Goal: Task Accomplishment & Management: Manage account settings

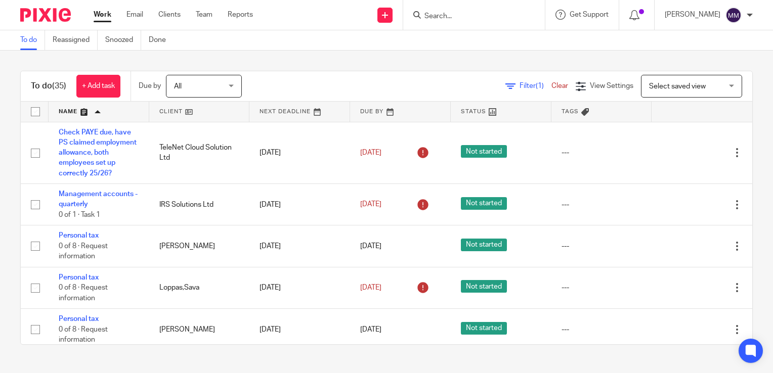
scroll to position [1549, 0]
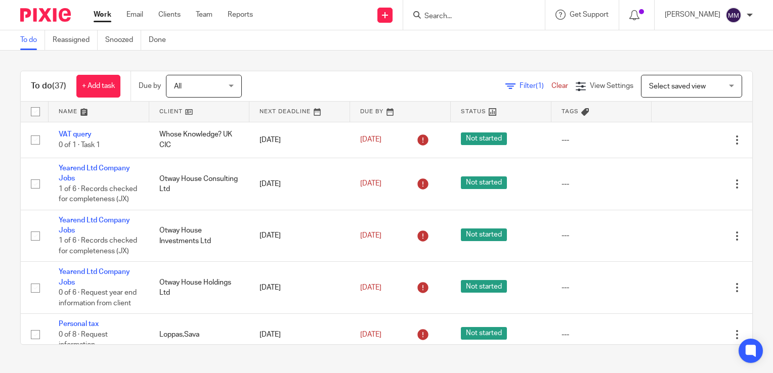
click at [167, 112] on link at bounding box center [199, 112] width 101 height 20
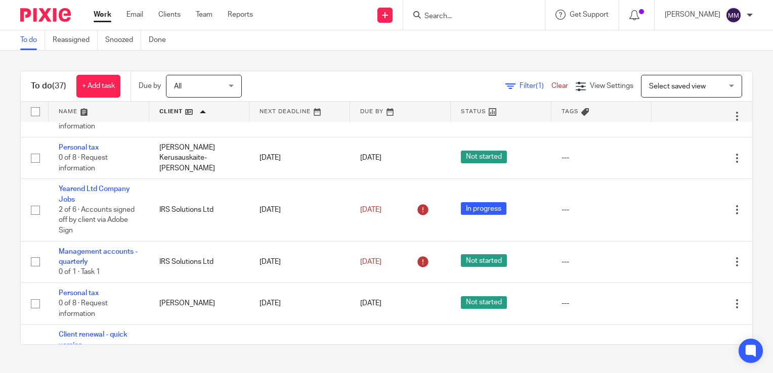
scroll to position [346, 0]
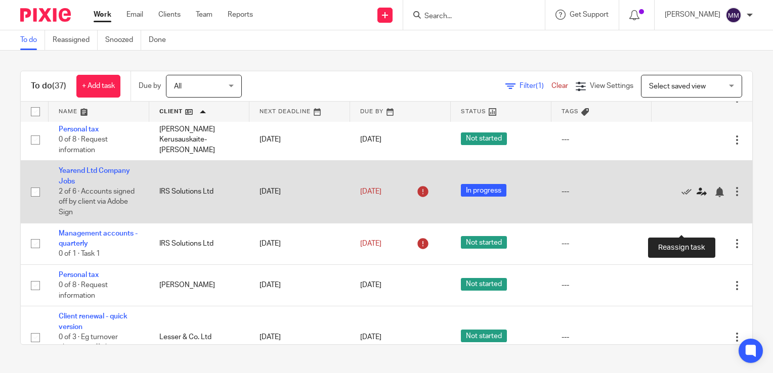
click at [697, 197] on icon at bounding box center [702, 192] width 10 height 10
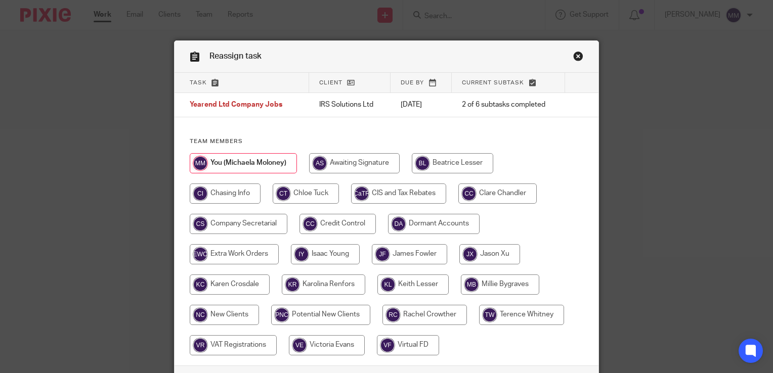
click at [486, 196] on input "radio" at bounding box center [497, 194] width 78 height 20
radio input "true"
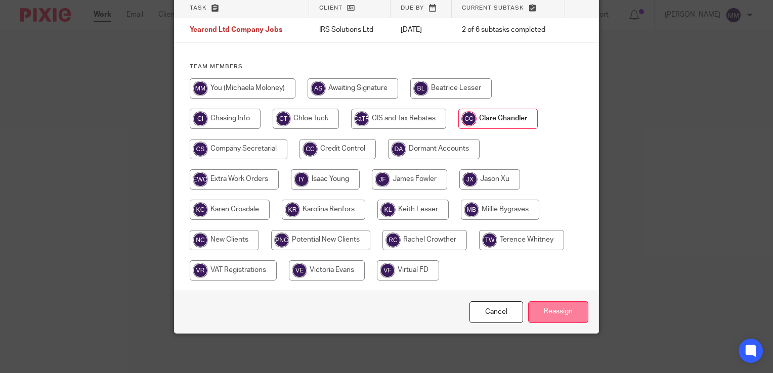
click at [556, 315] on input "Reassign" at bounding box center [558, 313] width 60 height 22
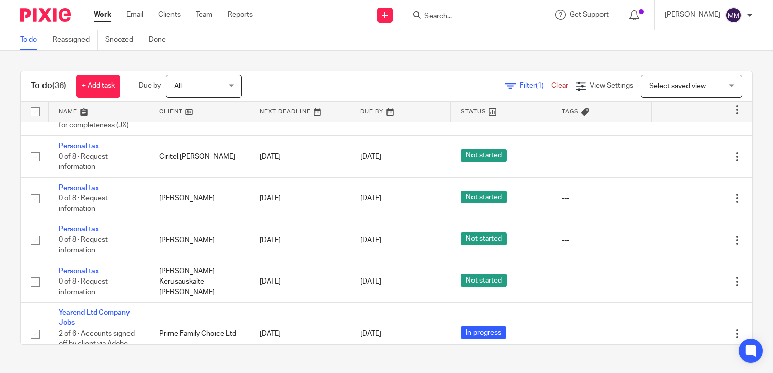
scroll to position [1206, 0]
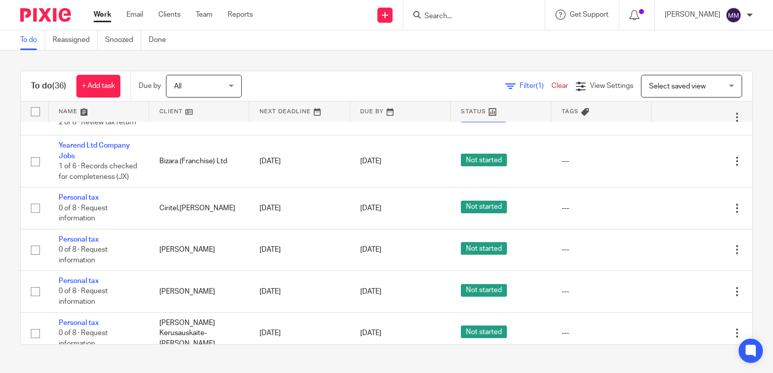
click at [84, 79] on link "Personal tax" at bounding box center [79, 75] width 40 height 7
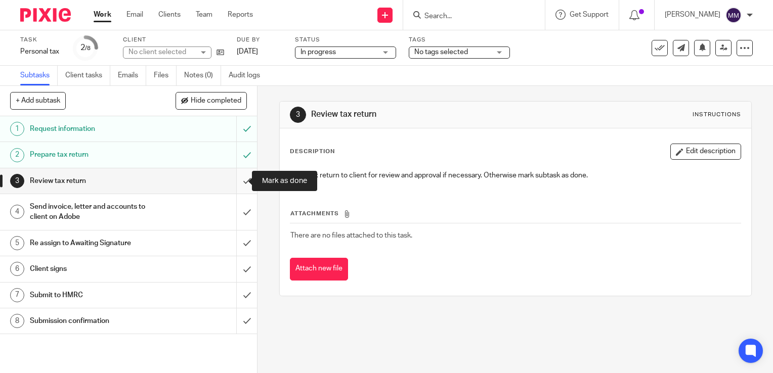
click at [237, 179] on input "submit" at bounding box center [128, 181] width 257 height 25
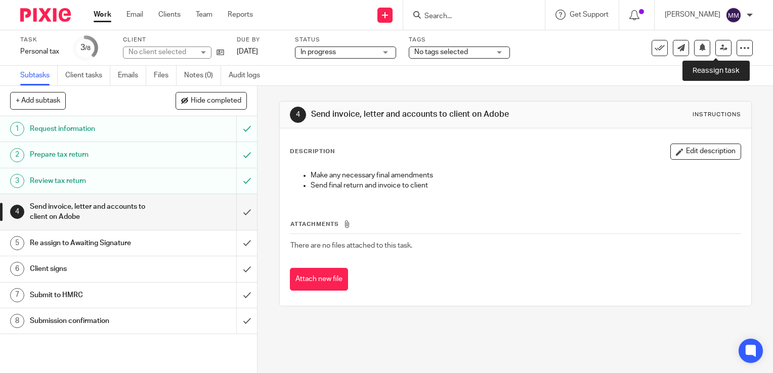
click at [721, 50] on link at bounding box center [724, 48] width 16 height 16
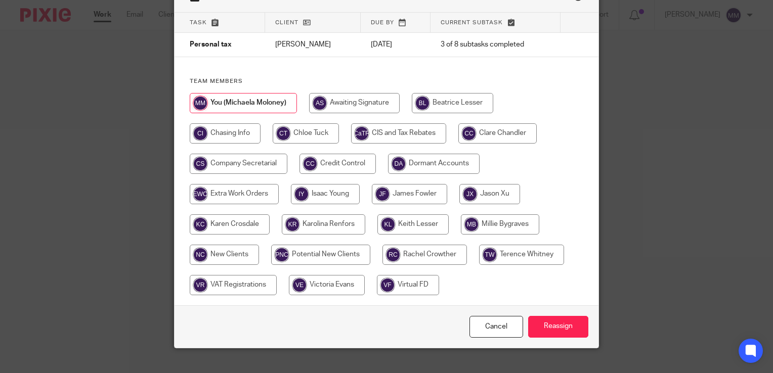
scroll to position [67, 0]
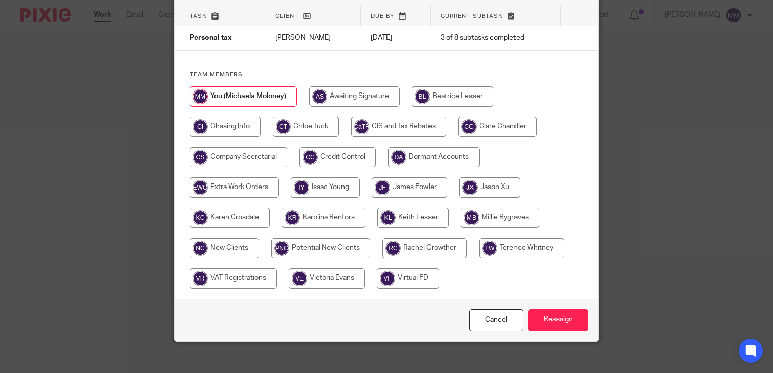
click at [504, 124] on input "radio" at bounding box center [497, 127] width 78 height 20
radio input "true"
click at [550, 311] on input "Reassign" at bounding box center [558, 321] width 60 height 22
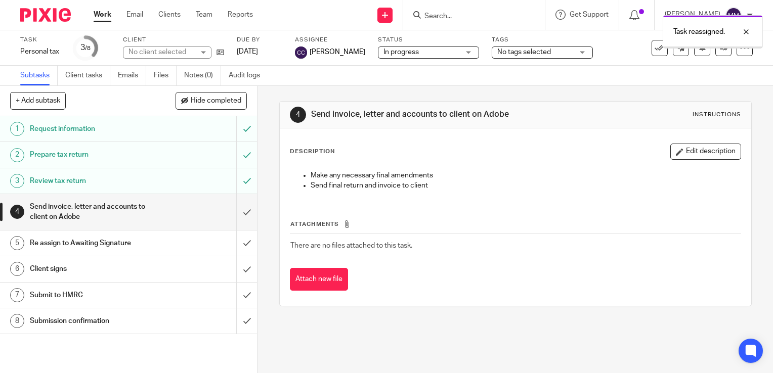
click at [61, 14] on img at bounding box center [45, 15] width 51 height 14
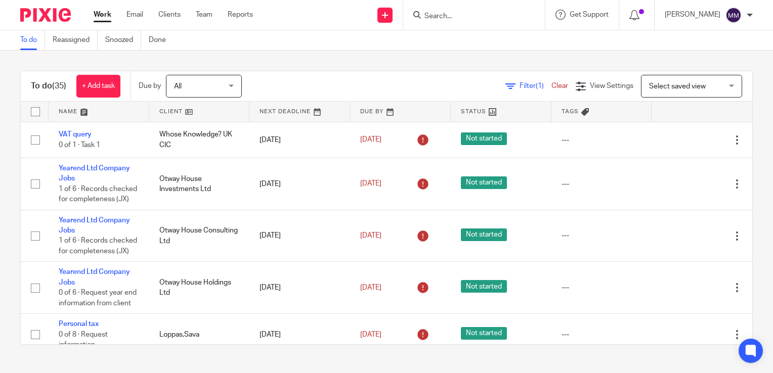
click at [130, 112] on link at bounding box center [99, 112] width 101 height 20
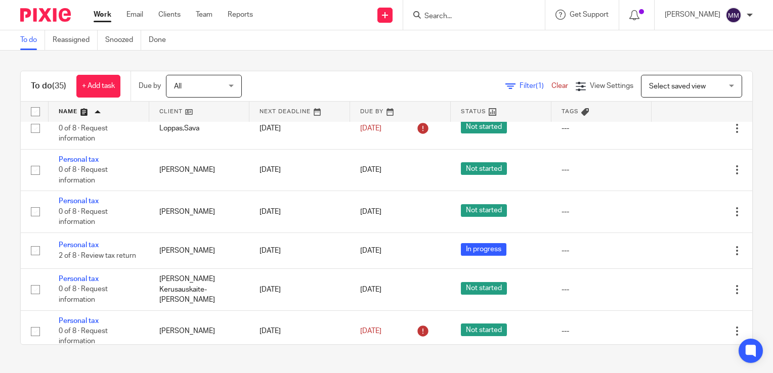
scroll to position [291, 0]
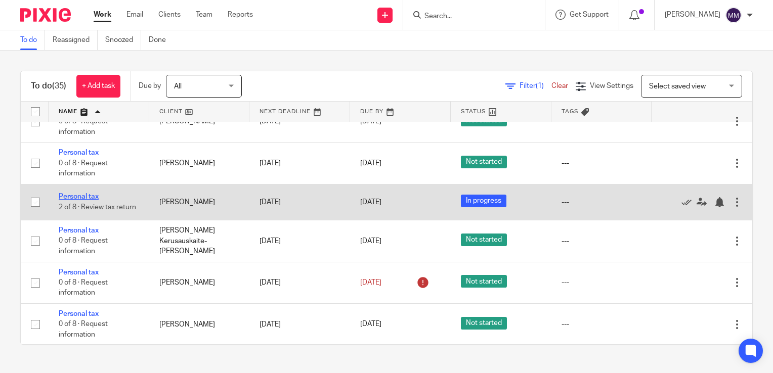
click at [91, 194] on link "Personal tax" at bounding box center [79, 196] width 40 height 7
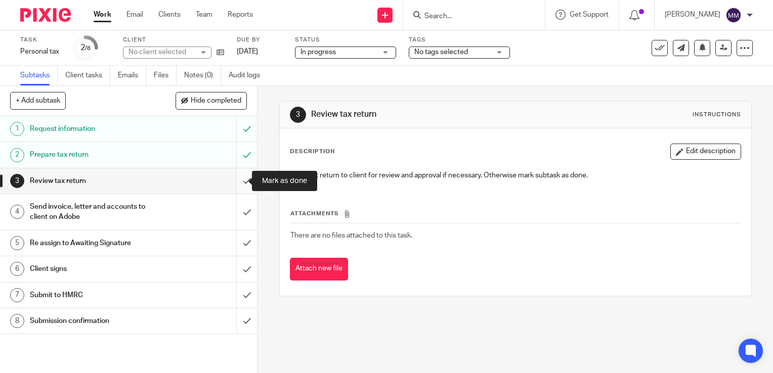
click at [239, 188] on input "submit" at bounding box center [128, 181] width 257 height 25
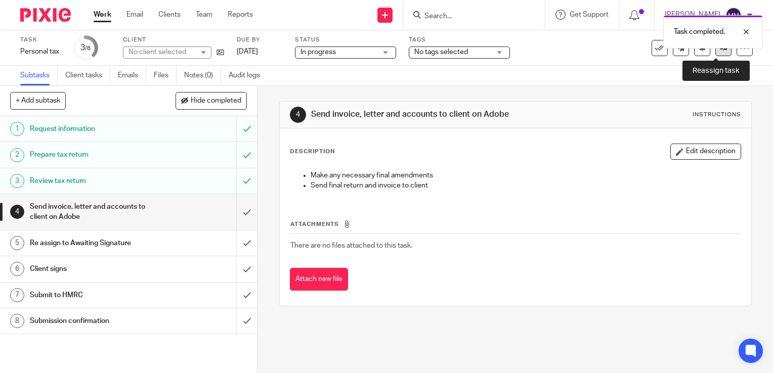
click at [716, 53] on link at bounding box center [724, 48] width 16 height 16
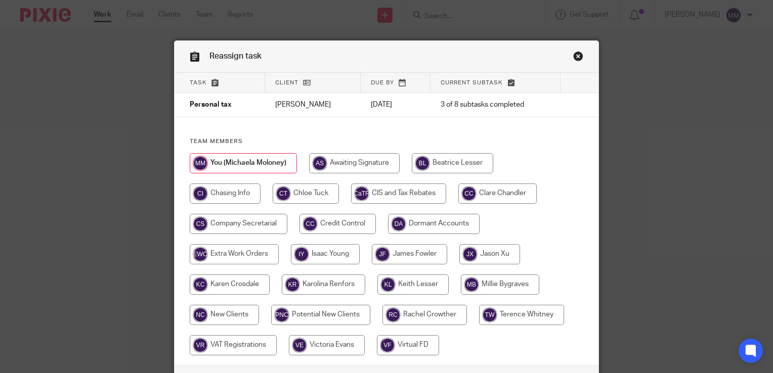
click at [484, 202] on input "radio" at bounding box center [497, 194] width 78 height 20
radio input "true"
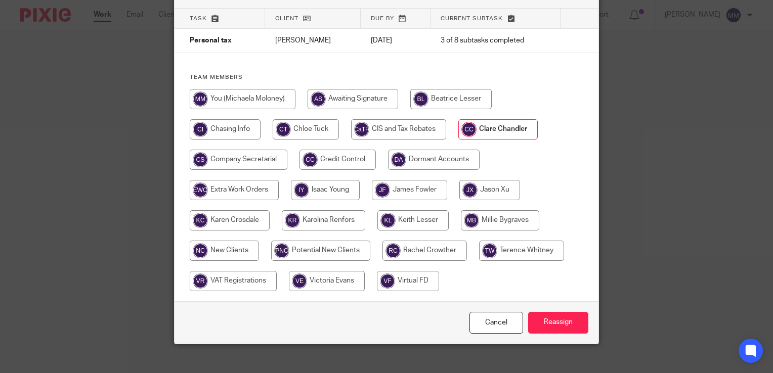
scroll to position [65, 0]
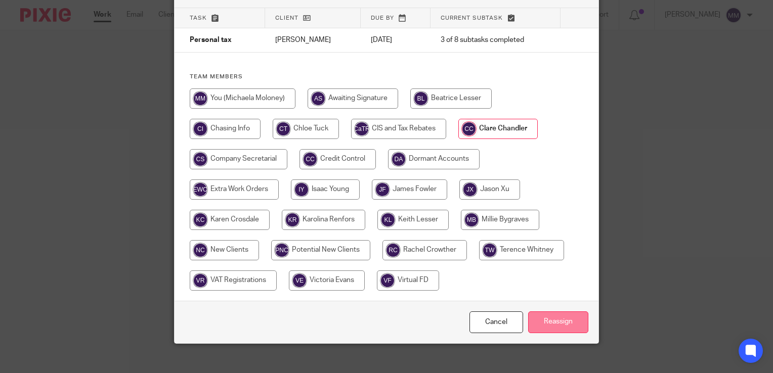
click at [551, 316] on input "Reassign" at bounding box center [558, 323] width 60 height 22
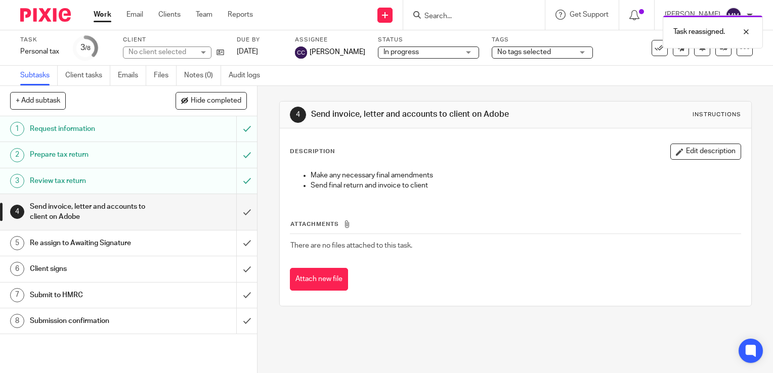
click at [43, 23] on div at bounding box center [41, 15] width 83 height 30
click at [49, 17] on img at bounding box center [45, 15] width 51 height 14
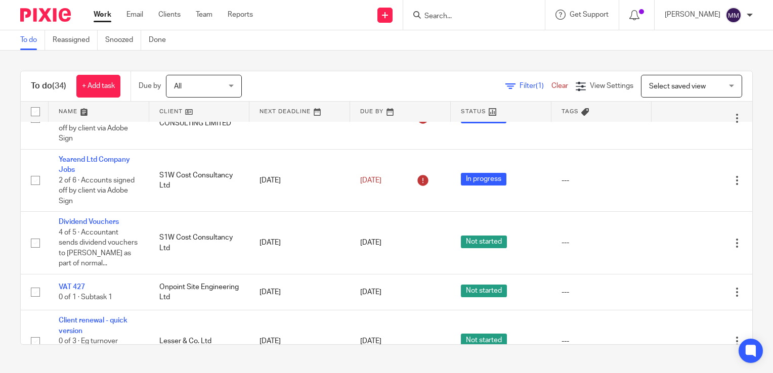
scroll to position [538, 0]
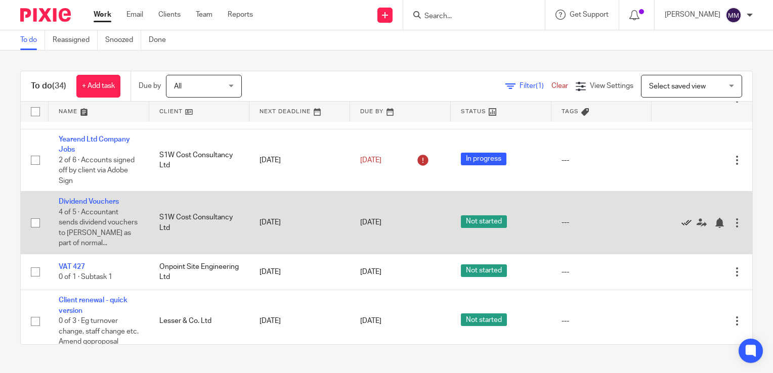
click at [682, 228] on icon at bounding box center [687, 223] width 10 height 10
